Goal: Download file/media

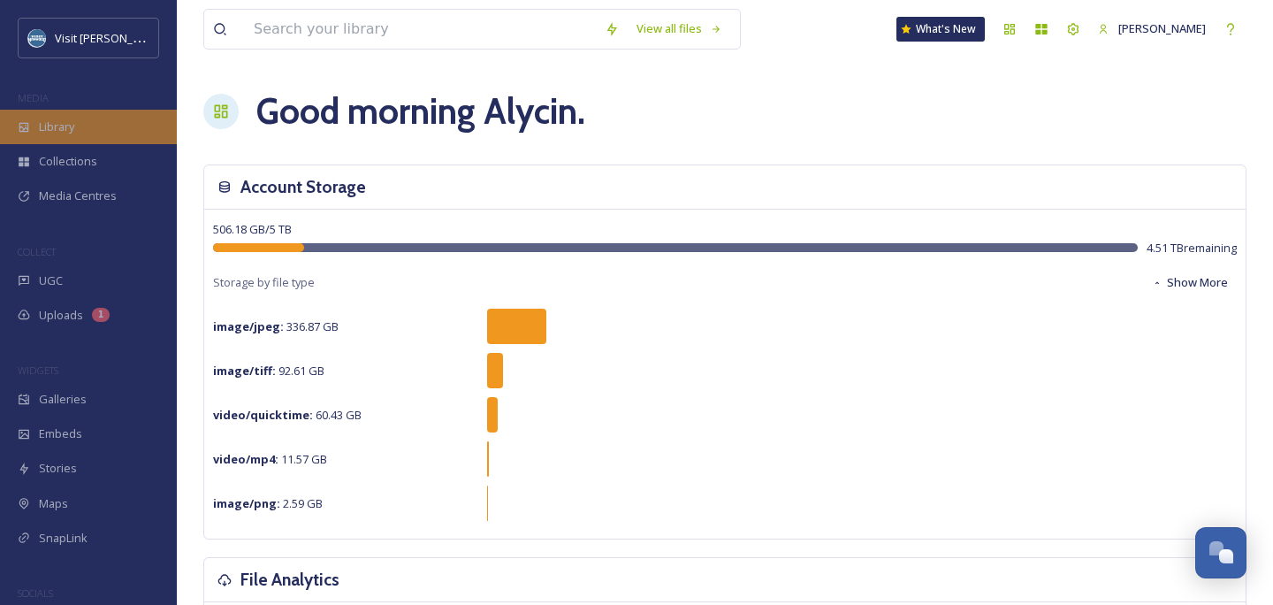
click at [42, 121] on span "Library" at bounding box center [56, 126] width 35 height 17
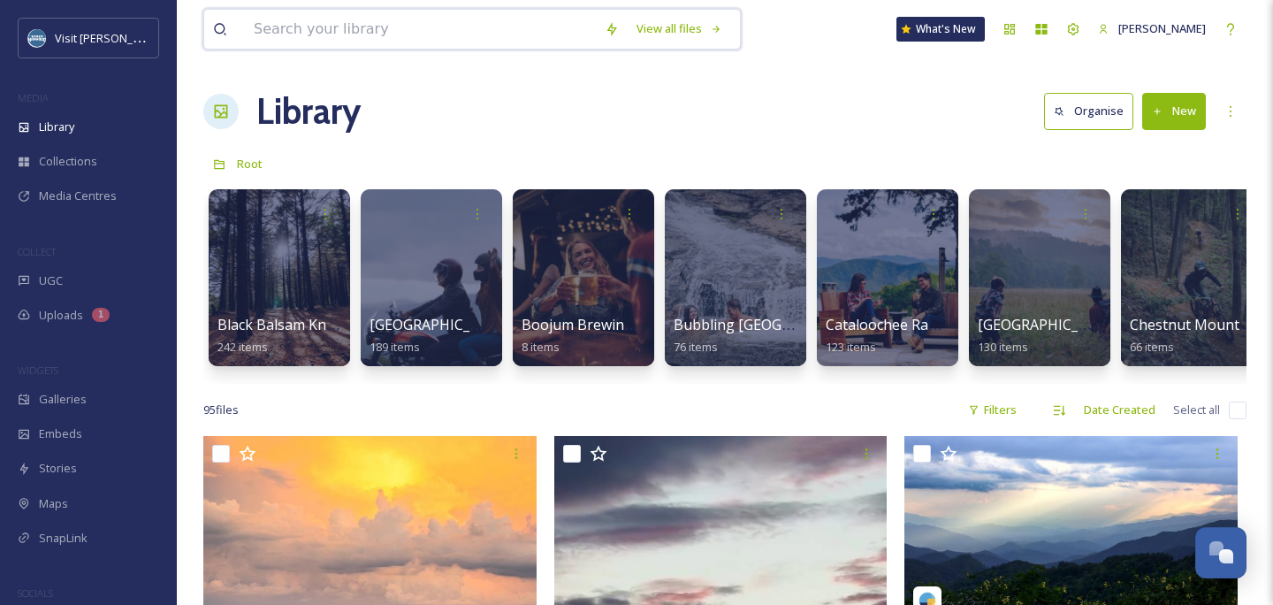
click at [344, 49] on div "View all files" at bounding box center [472, 29] width 538 height 41
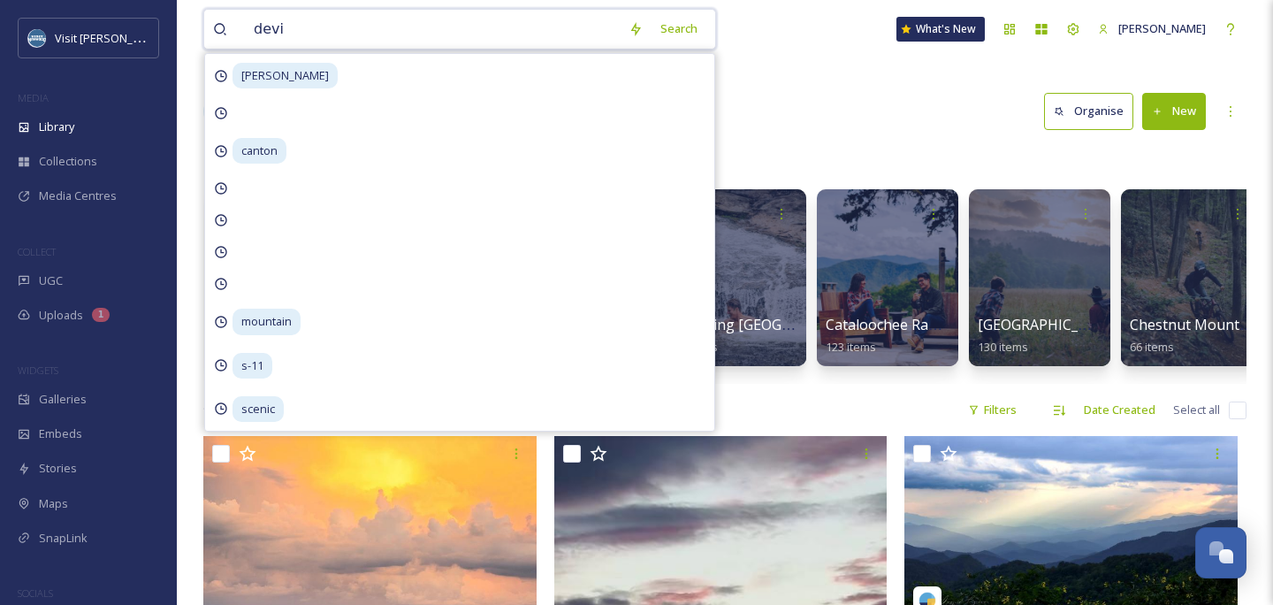
type input "devil"
type input "'"
type input "d"
type input "devil's courthouse"
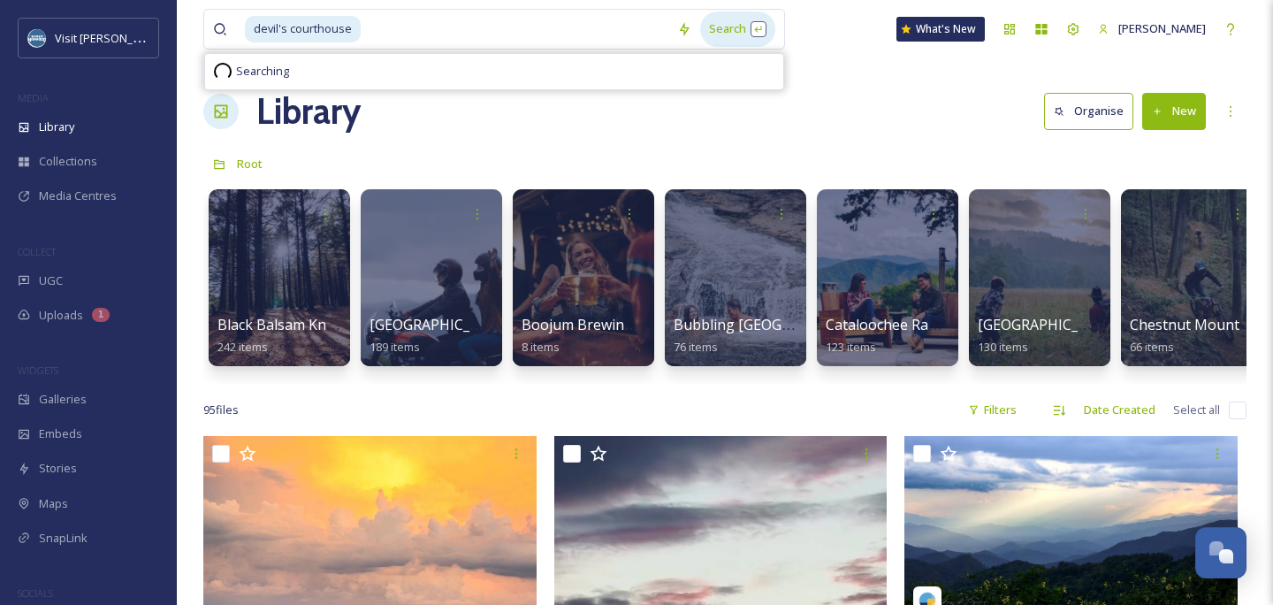
click at [739, 28] on div "Search" at bounding box center [737, 28] width 75 height 34
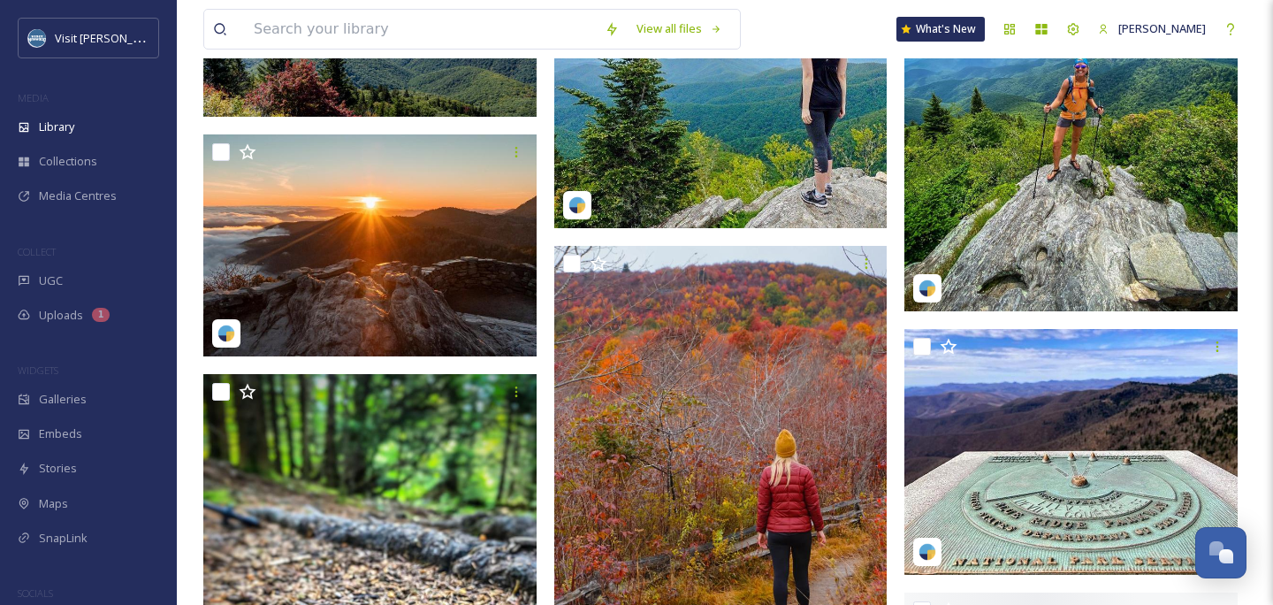
scroll to position [1781, 0]
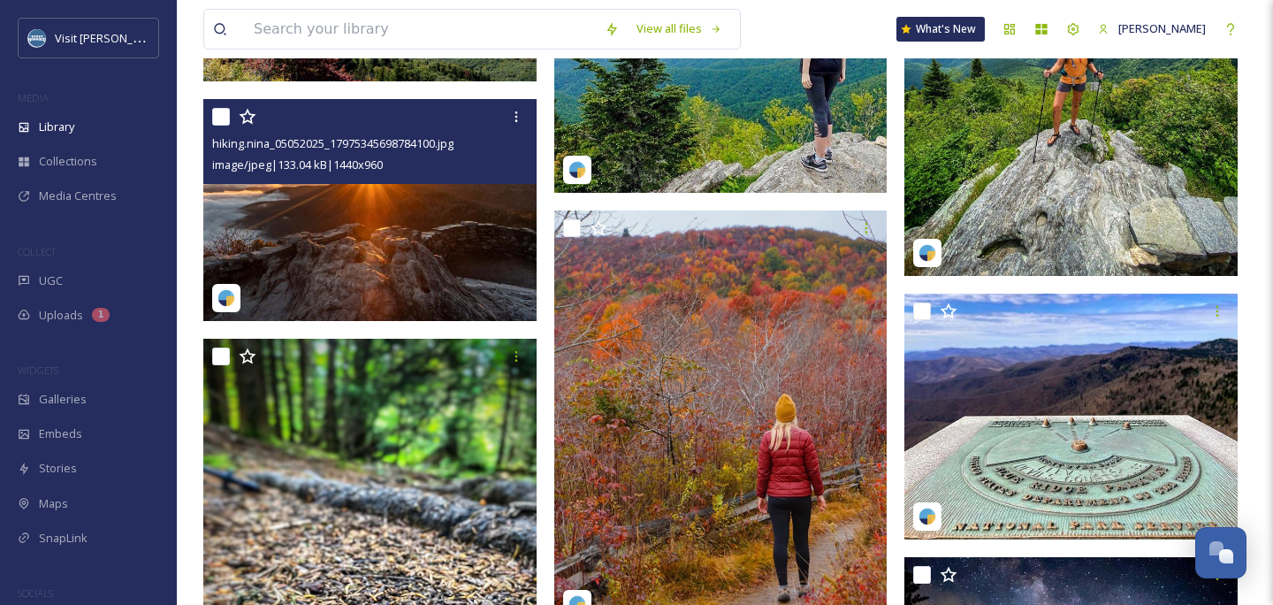
click at [406, 233] on img at bounding box center [369, 210] width 333 height 223
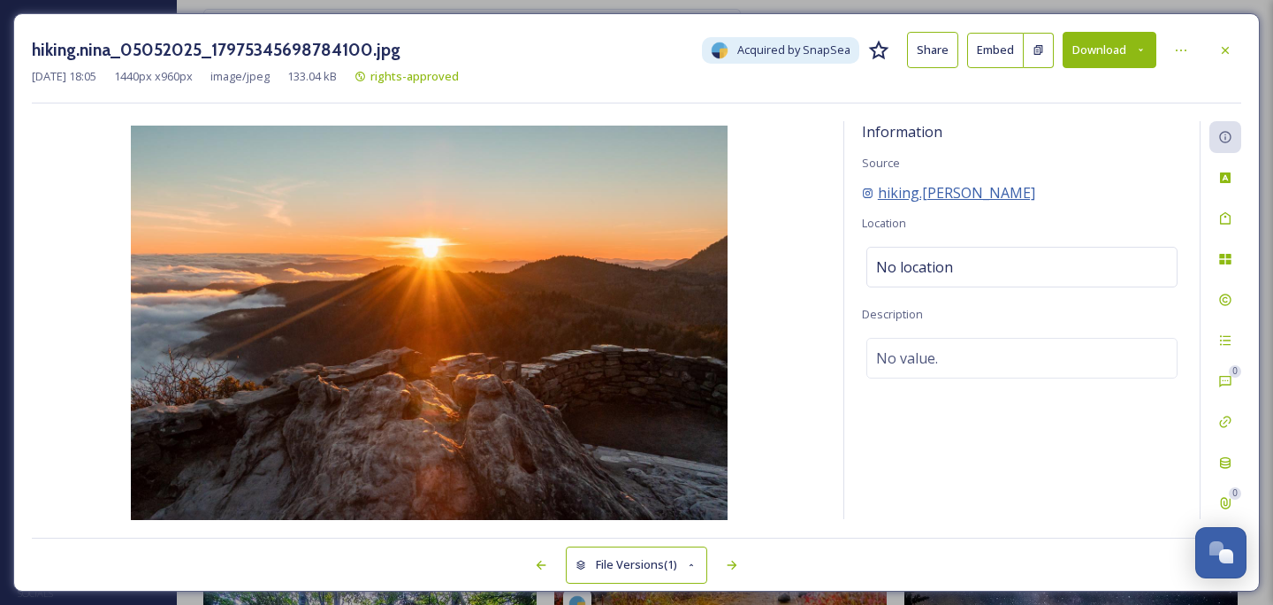
click at [927, 198] on span "hiking.[PERSON_NAME]" at bounding box center [956, 192] width 157 height 21
click at [1226, 290] on div "Rights" at bounding box center [1226, 300] width 32 height 32
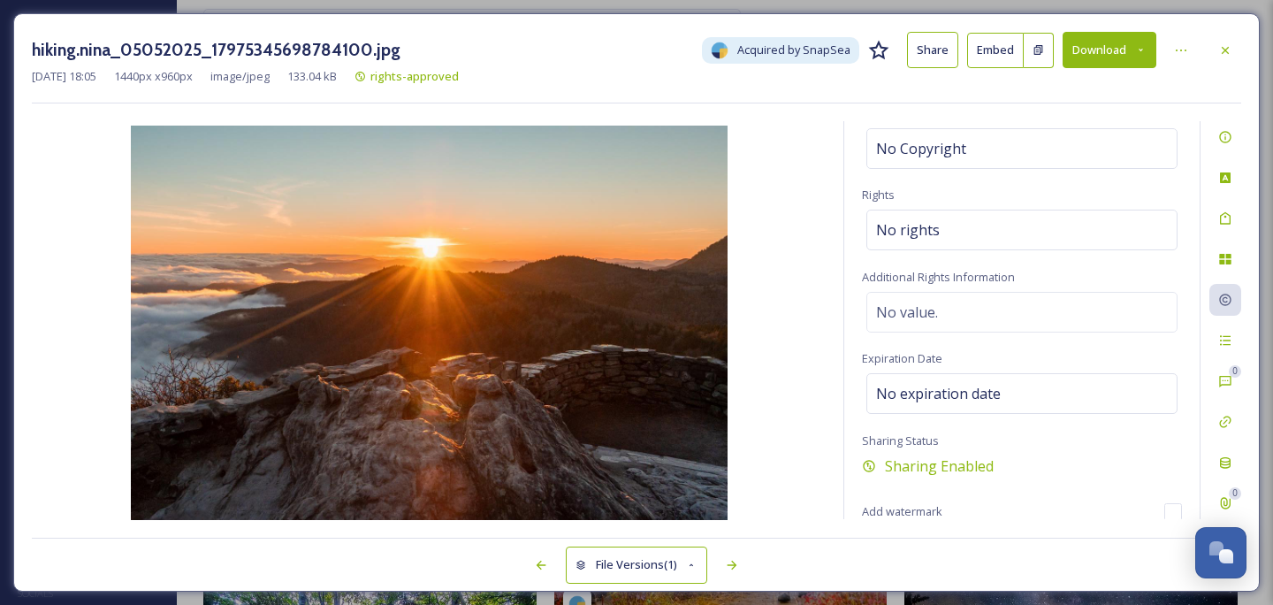
scroll to position [143, 0]
click at [1222, 420] on icon at bounding box center [1224, 421] width 11 height 11
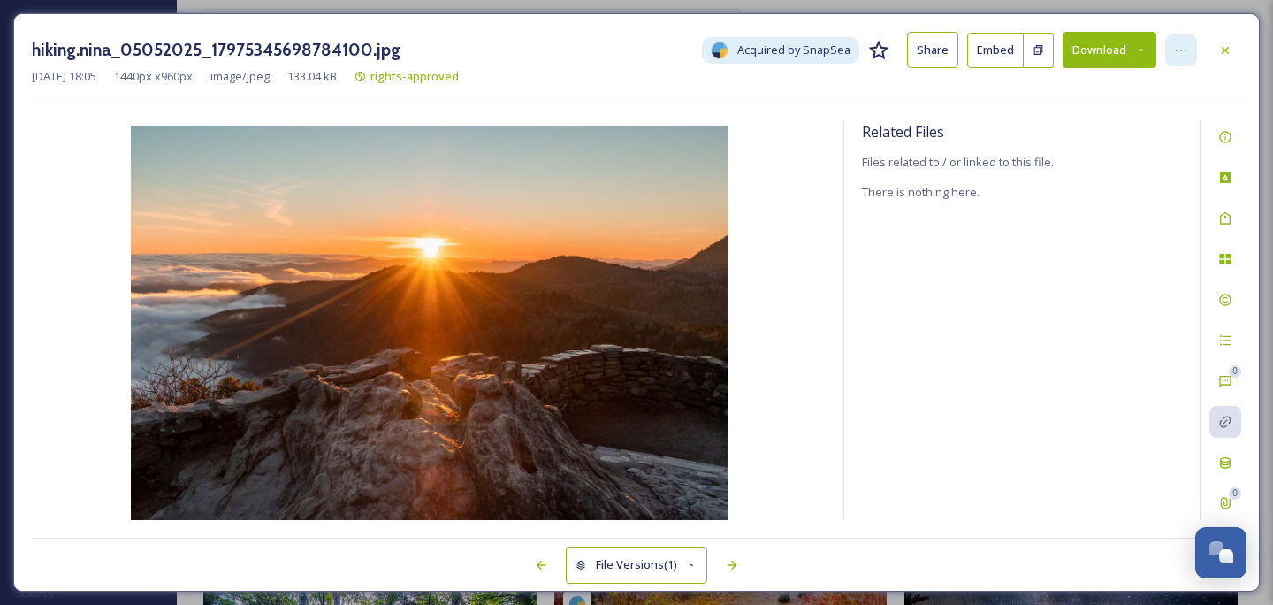
click at [1188, 54] on div at bounding box center [1181, 50] width 32 height 32
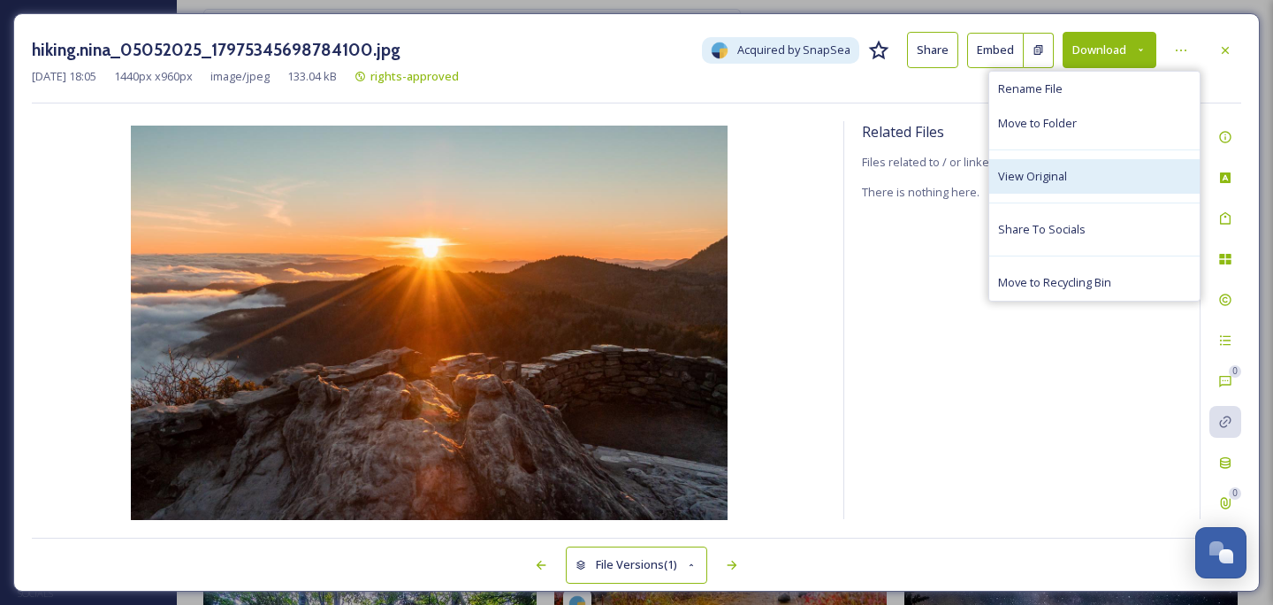
click at [1043, 174] on span "View Original" at bounding box center [1032, 176] width 69 height 17
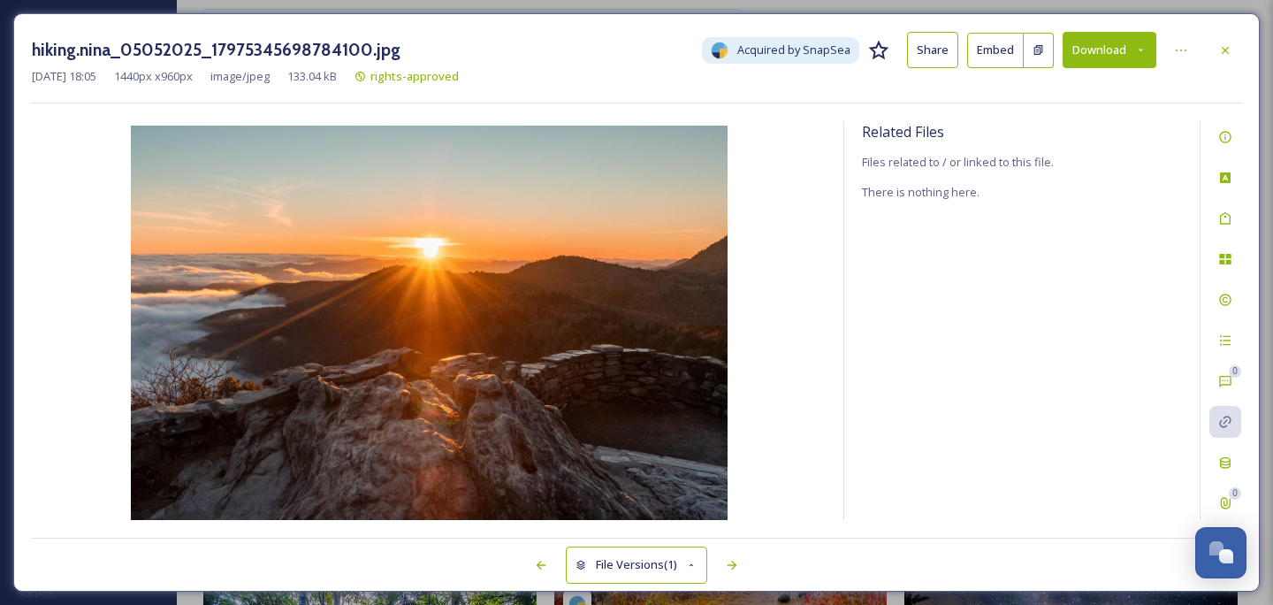
click at [1090, 59] on button "Download" at bounding box center [1110, 50] width 94 height 36
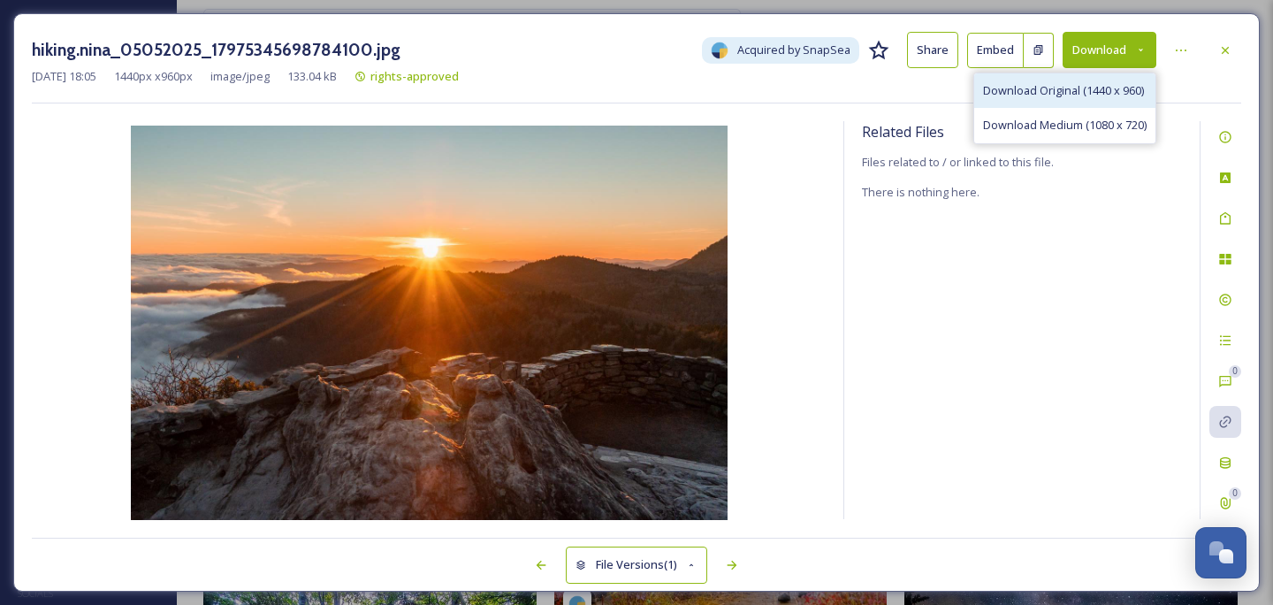
click at [1075, 89] on span "Download Original (1440 x 960)" at bounding box center [1063, 90] width 161 height 17
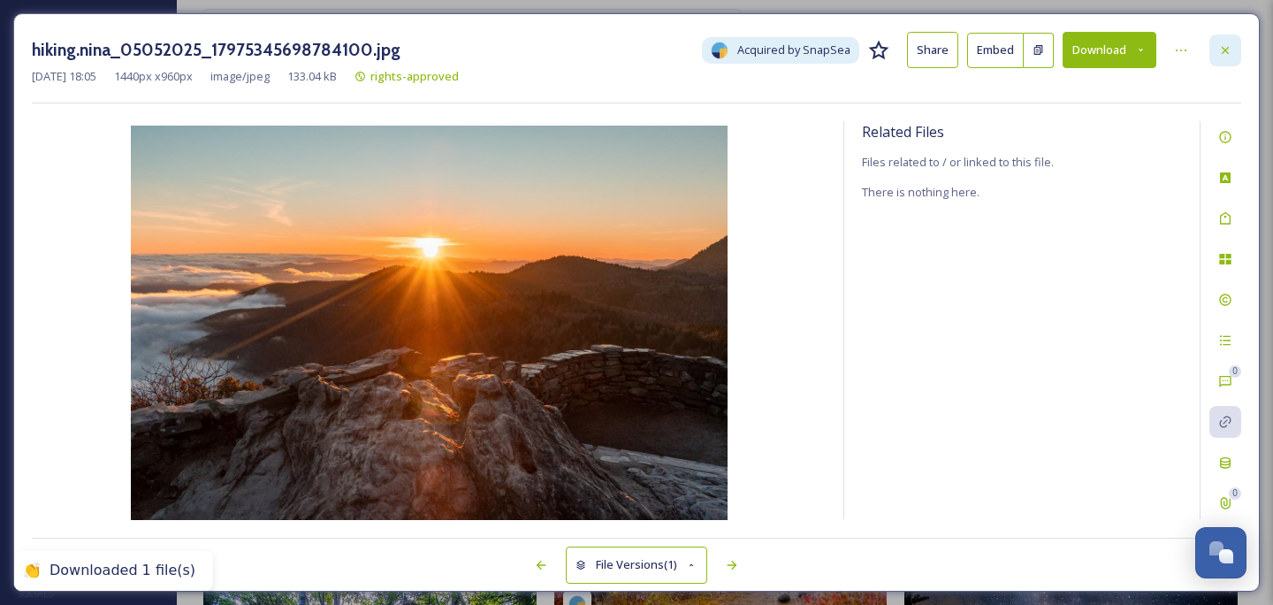
click at [1229, 52] on icon at bounding box center [1226, 50] width 14 height 14
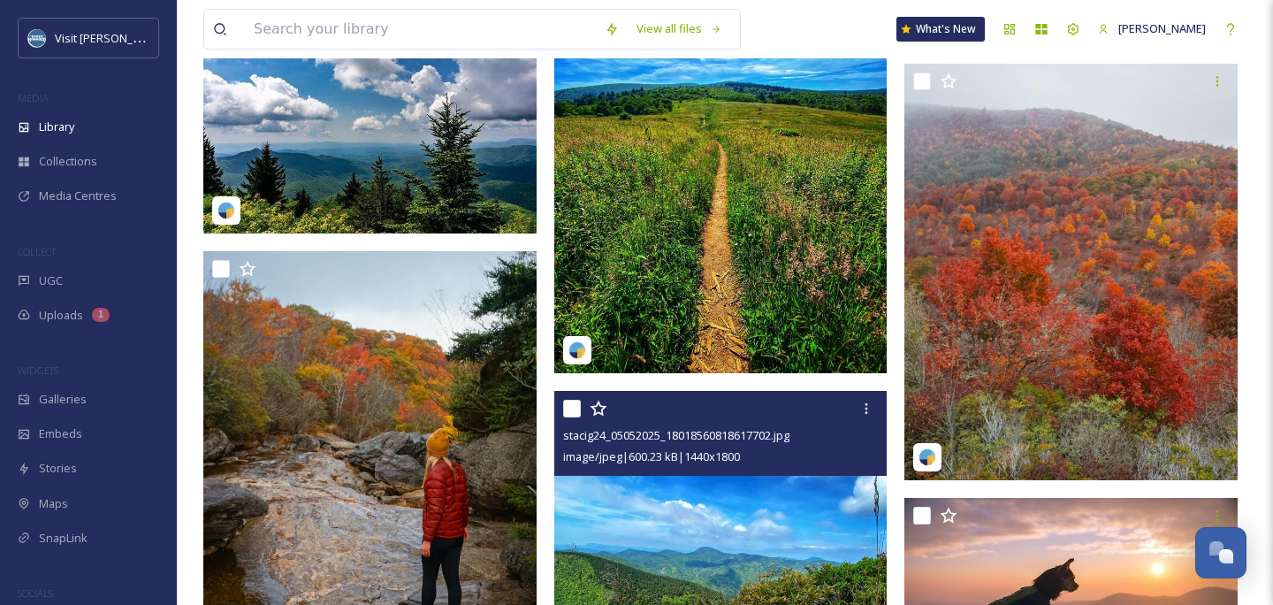
scroll to position [2954, 0]
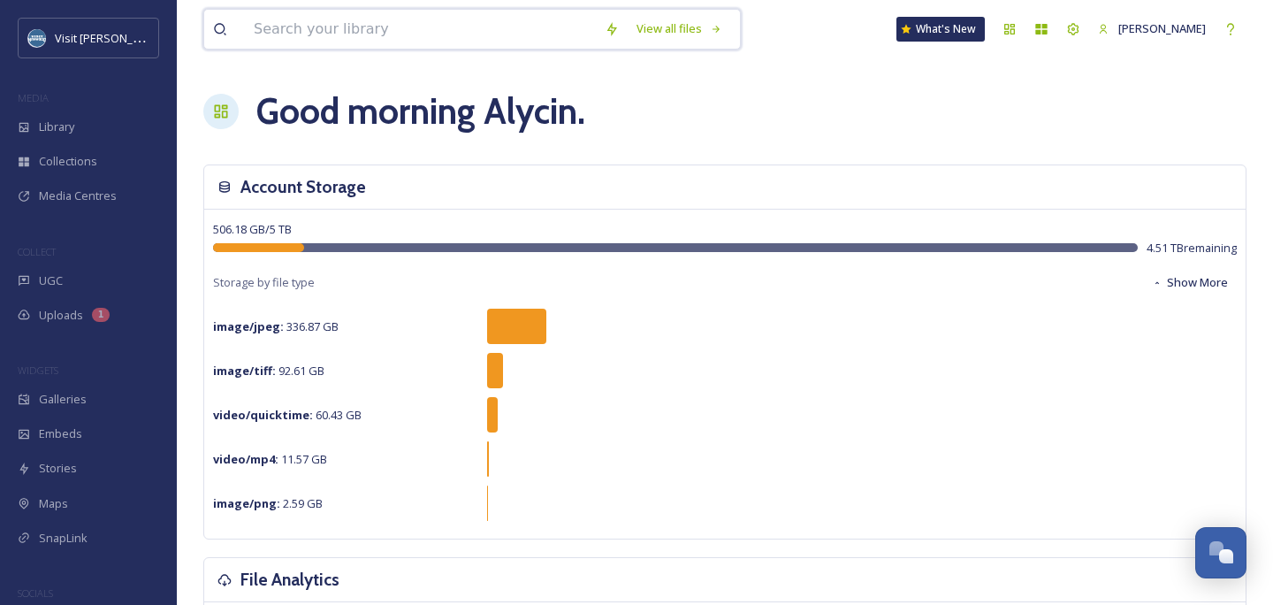
click at [305, 27] on input at bounding box center [420, 29] width 351 height 39
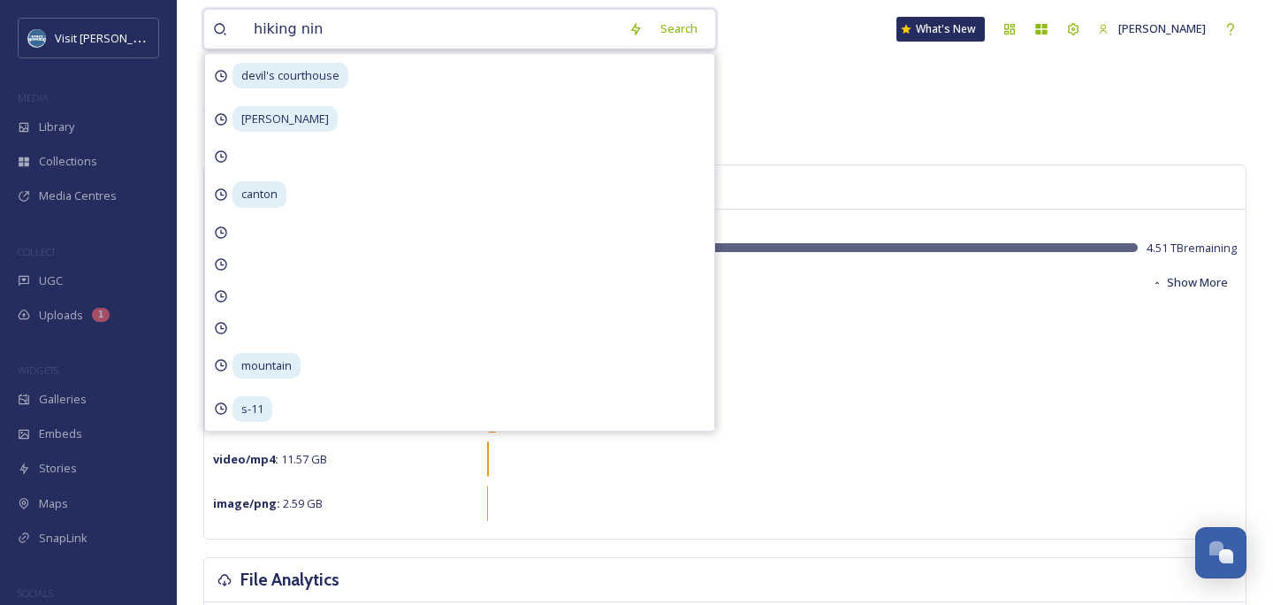
type input "hiking nina"
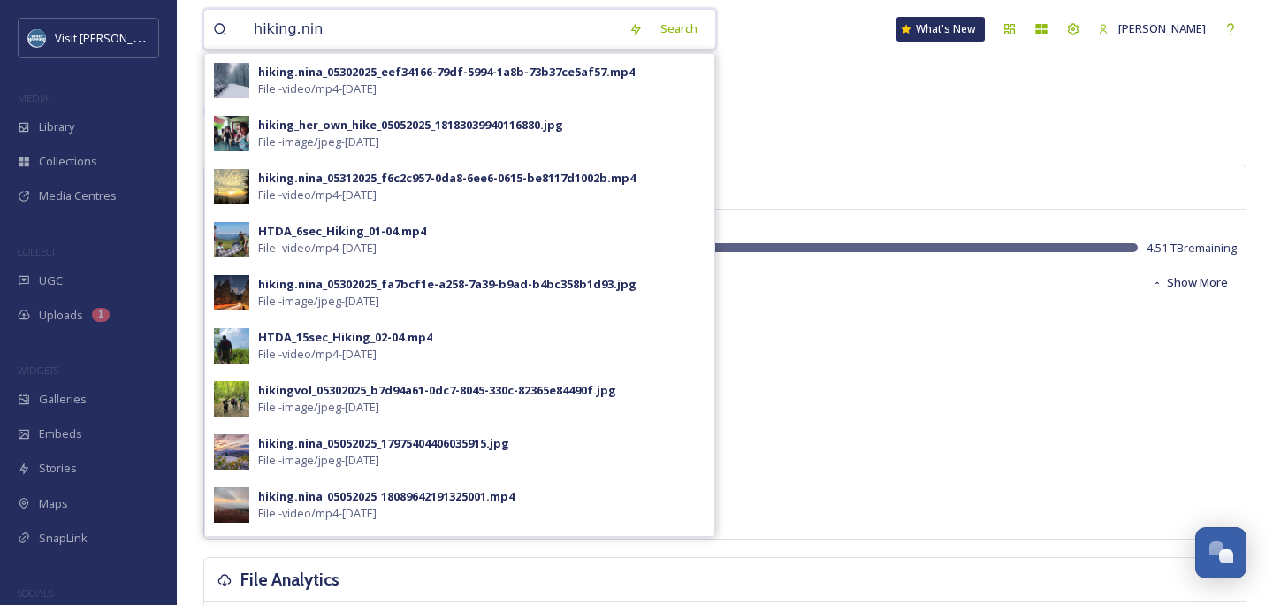
type input "hiking.[PERSON_NAME]"
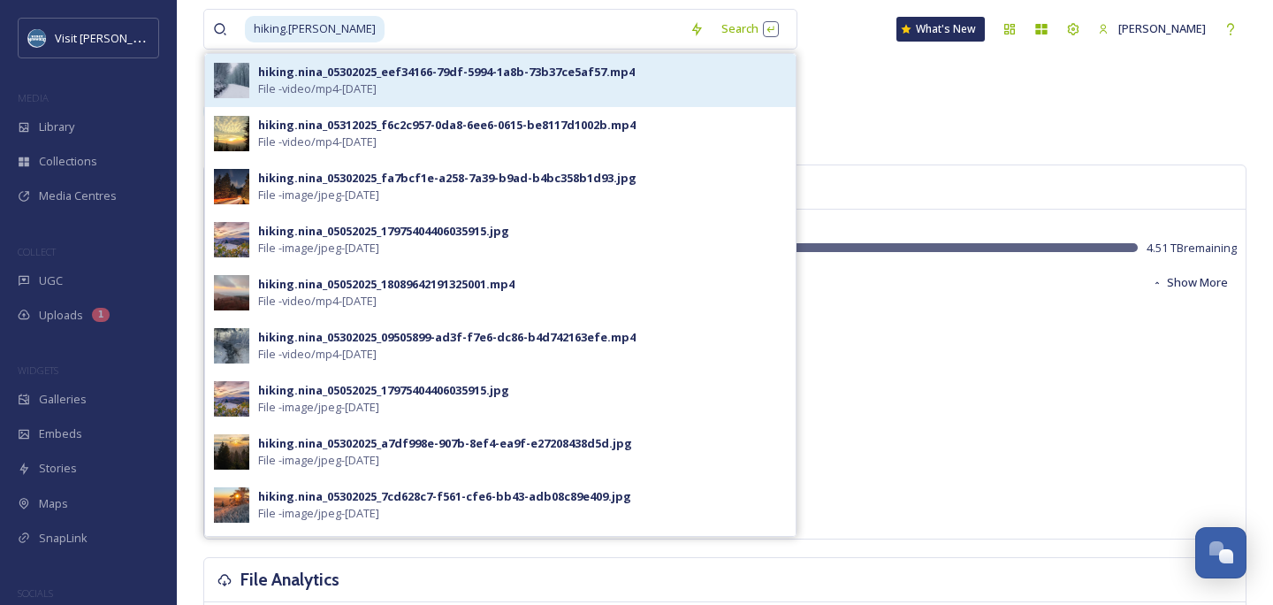
click at [350, 90] on span "File - video/mp4 - May 29 2025" at bounding box center [317, 88] width 118 height 17
